Goal: Find specific page/section: Find specific page/section

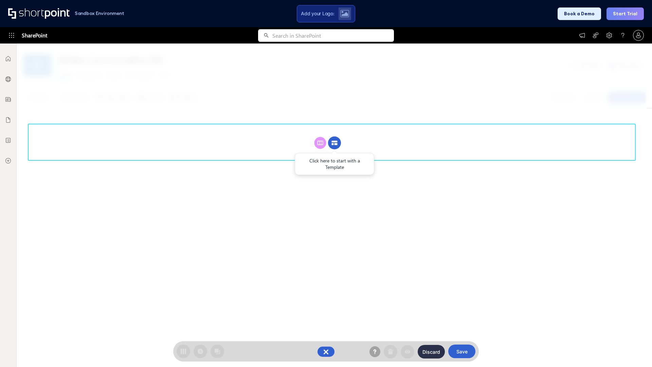
click at [334, 143] on circle at bounding box center [334, 142] width 13 height 13
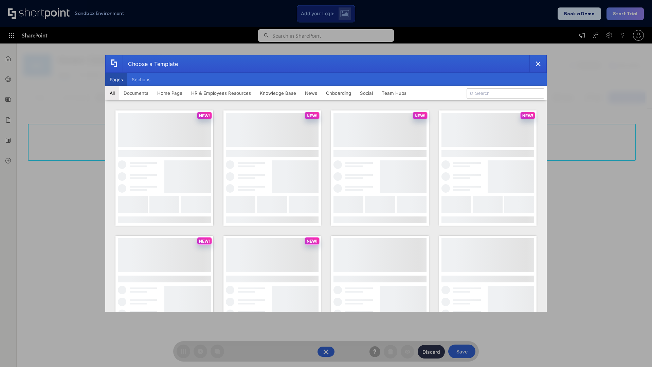
click at [116, 79] on button "Pages" at bounding box center [116, 80] width 22 height 14
type input "Knowledge Portal 5"
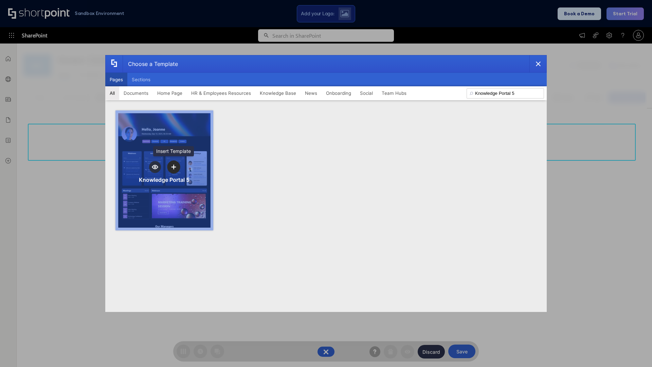
click at [173, 167] on icon "template selector" at bounding box center [173, 166] width 5 height 5
